Goal: Task Accomplishment & Management: Manage account settings

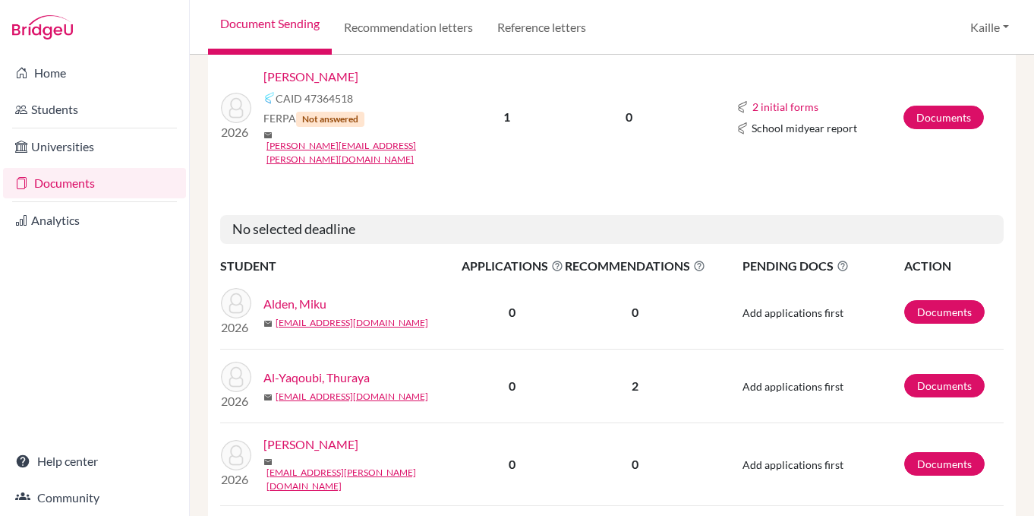
scroll to position [1443, 0]
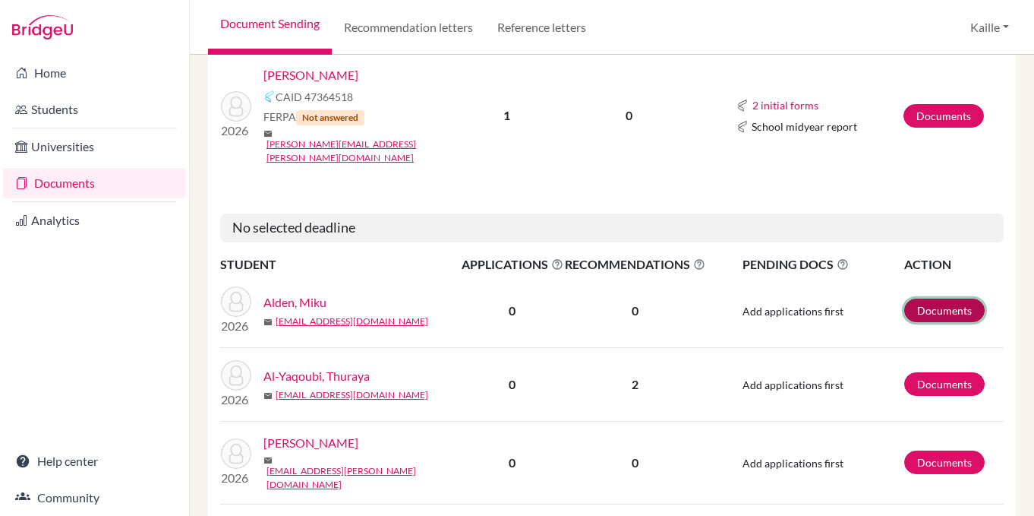
click at [951, 298] on link "Documents" at bounding box center [944, 310] width 80 height 24
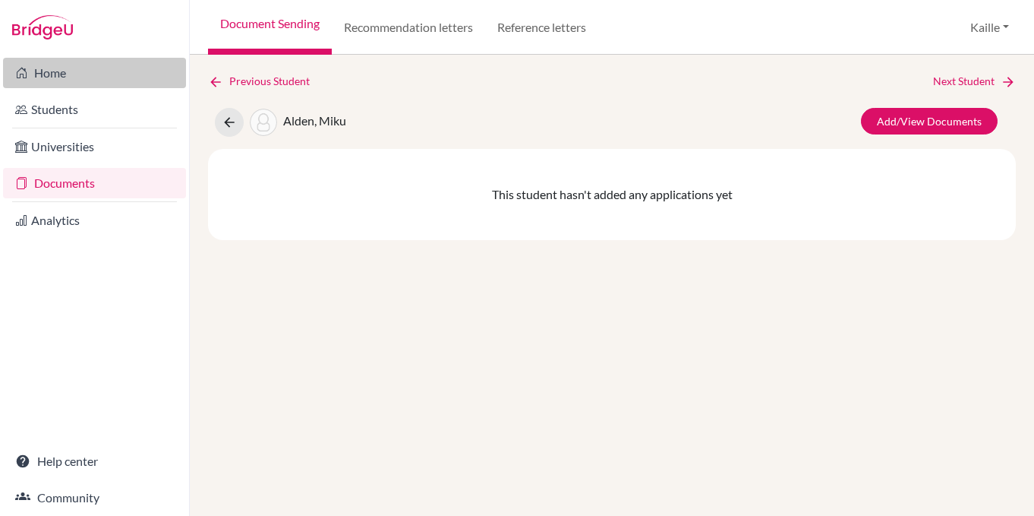
click at [57, 79] on link "Home" at bounding box center [94, 73] width 183 height 30
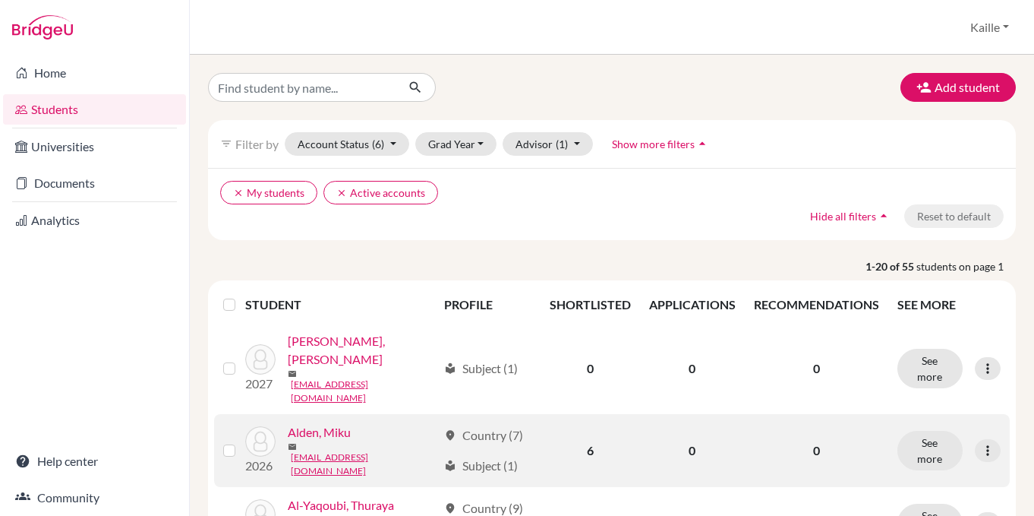
click at [326, 423] on link "Alden, Miku" at bounding box center [319, 432] width 63 height 18
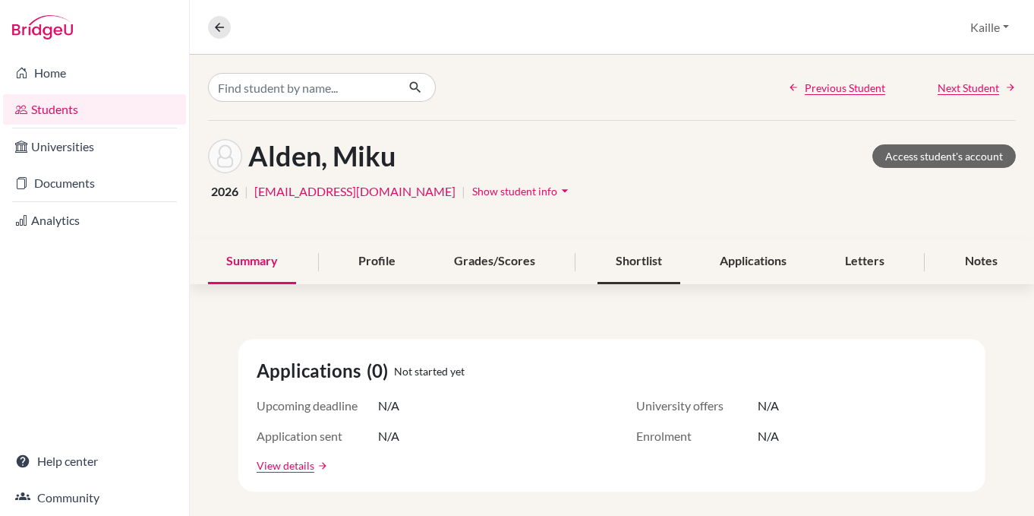
click at [651, 267] on div "Shortlist" at bounding box center [639, 261] width 83 height 45
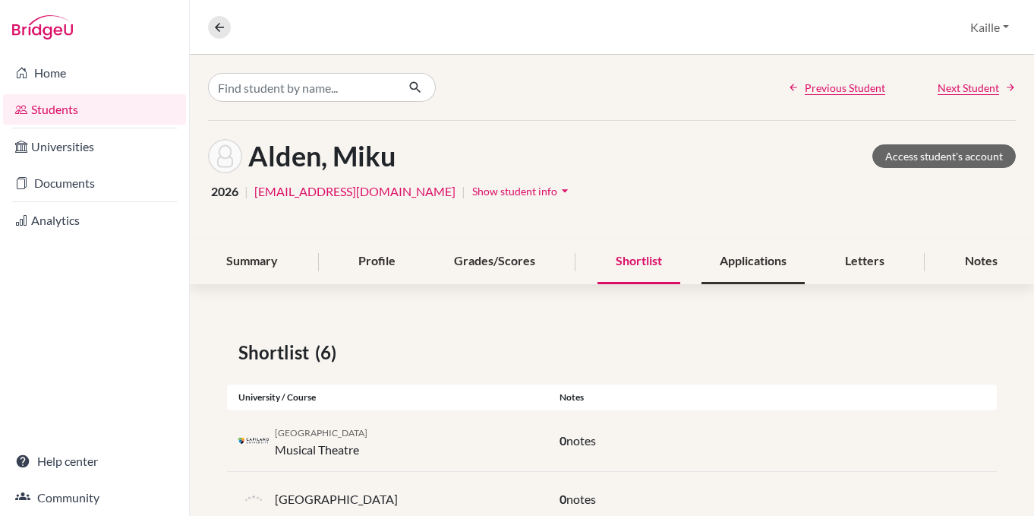
click at [768, 260] on div "Applications" at bounding box center [753, 261] width 103 height 45
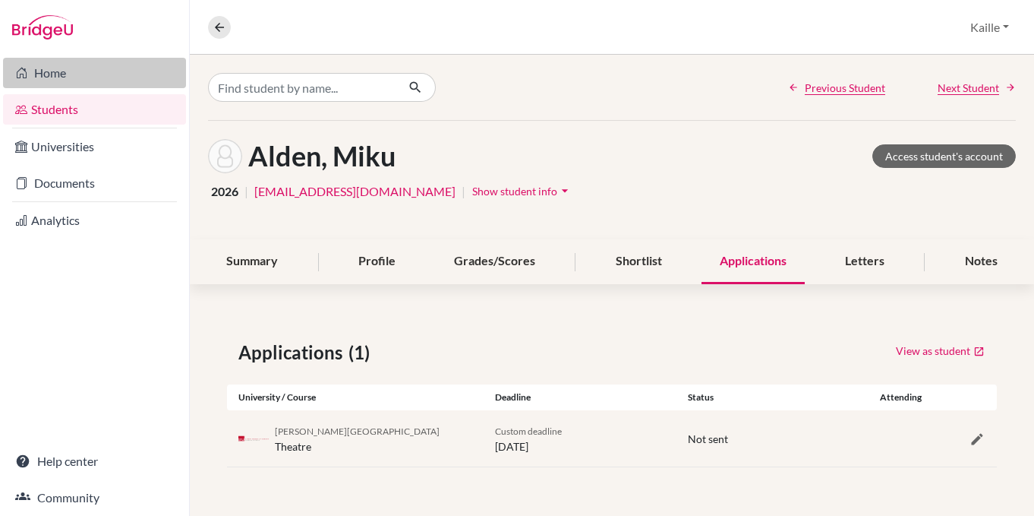
click at [71, 73] on link "Home" at bounding box center [94, 73] width 183 height 30
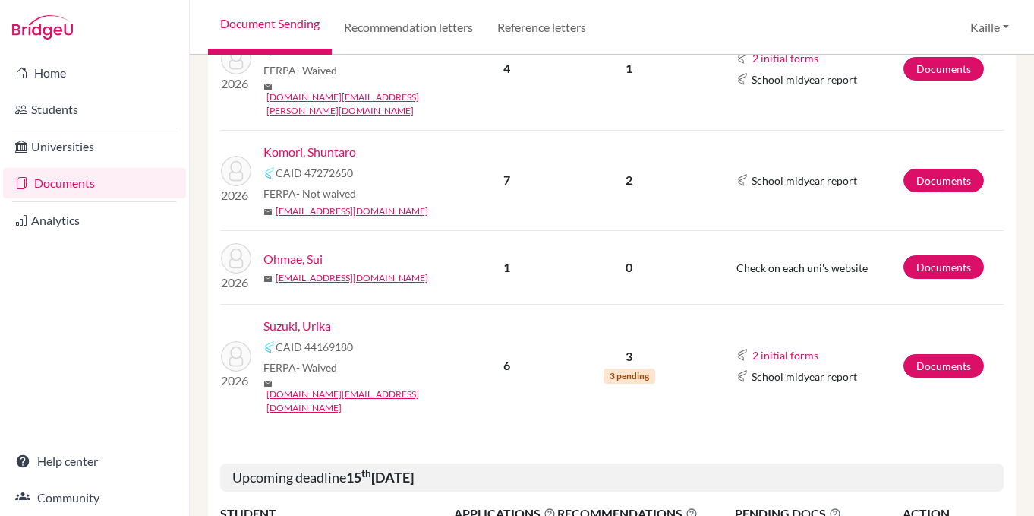
scroll to position [629, 0]
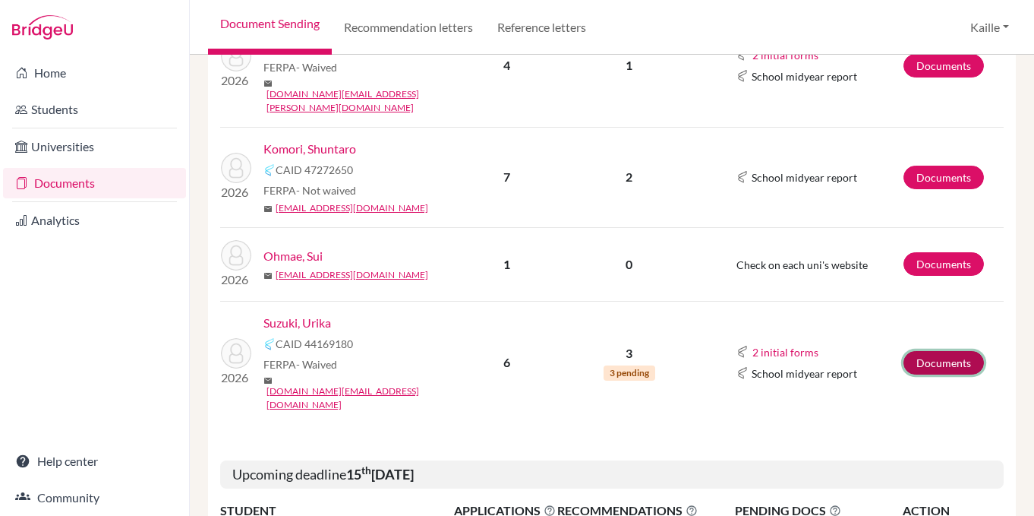
click at [957, 351] on link "Documents" at bounding box center [944, 363] width 80 height 24
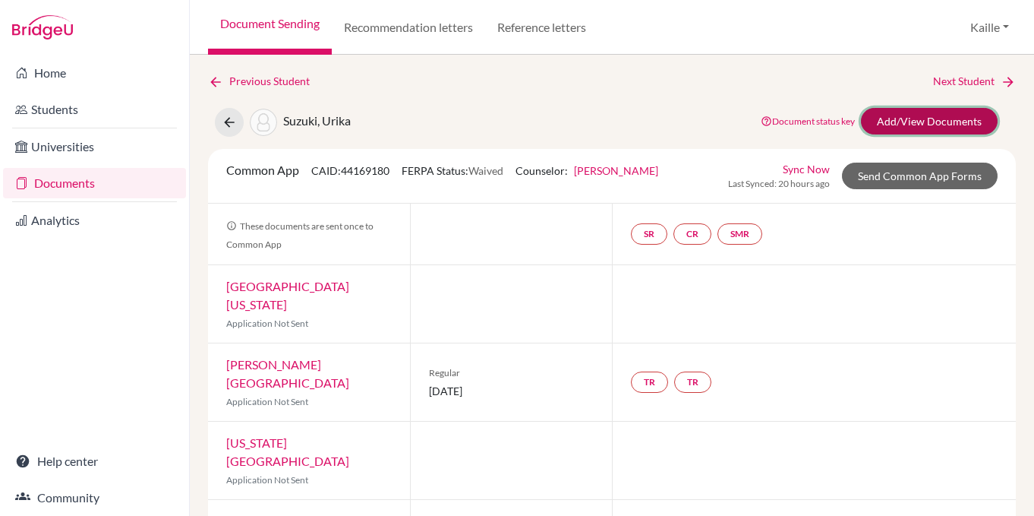
click at [918, 128] on link "Add/View Documents" at bounding box center [929, 121] width 137 height 27
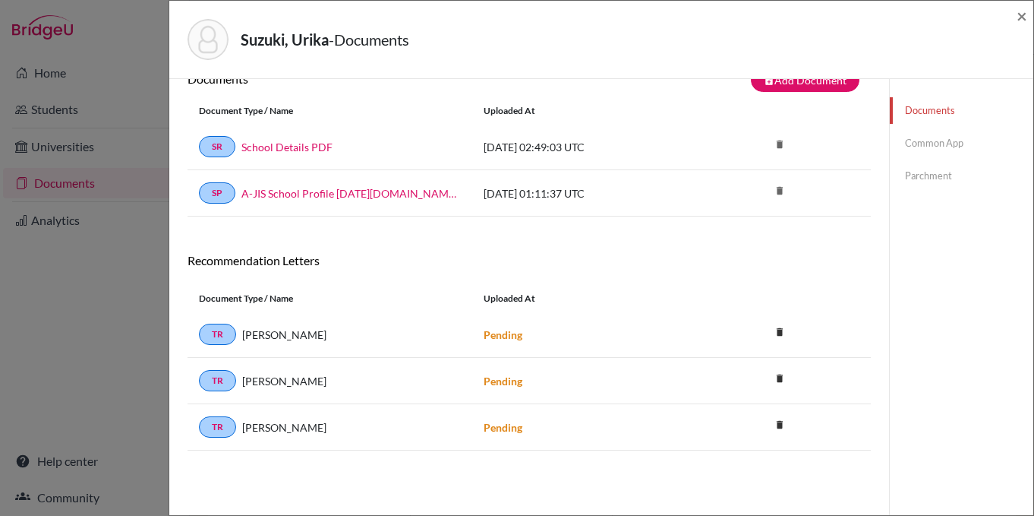
scroll to position [36, 0]
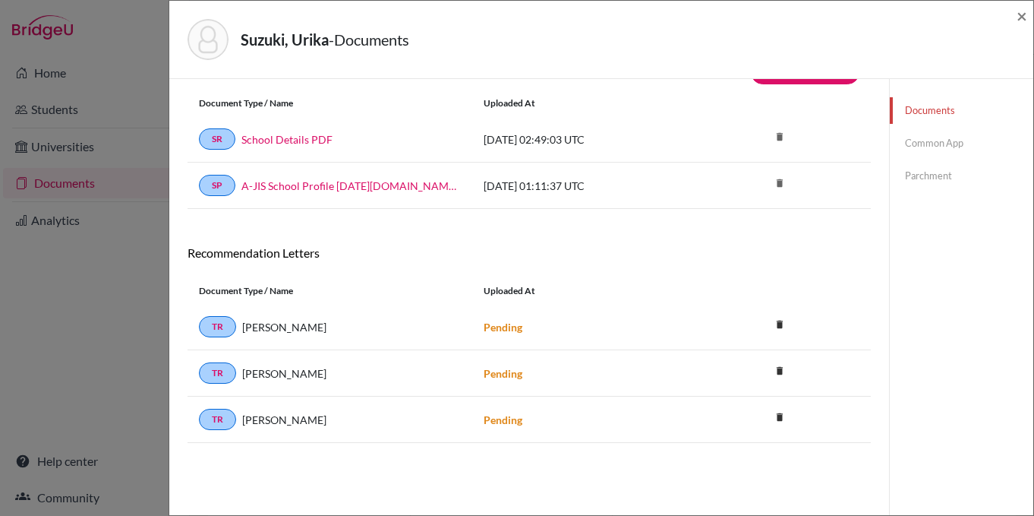
click at [952, 144] on link "Common App" at bounding box center [962, 143] width 144 height 27
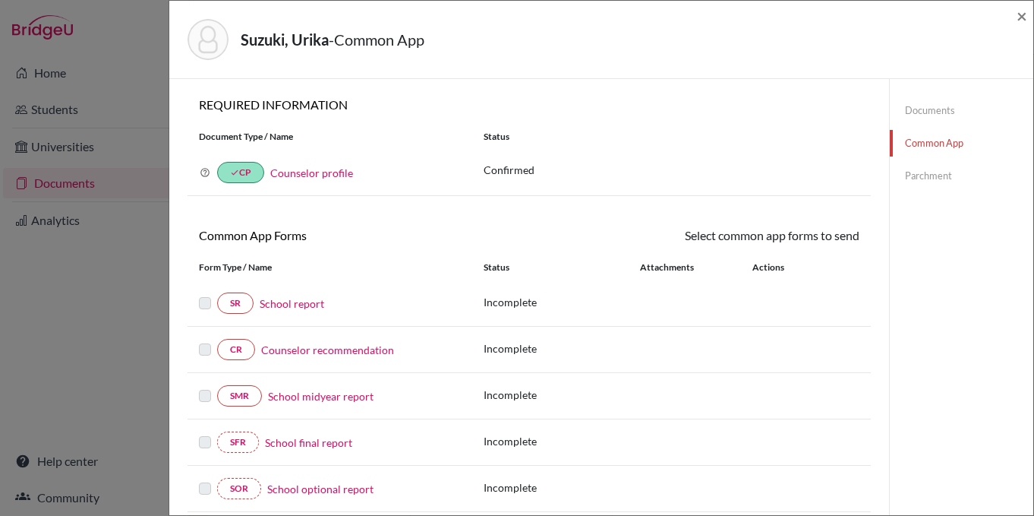
click at [942, 168] on link "Parchment" at bounding box center [962, 175] width 144 height 27
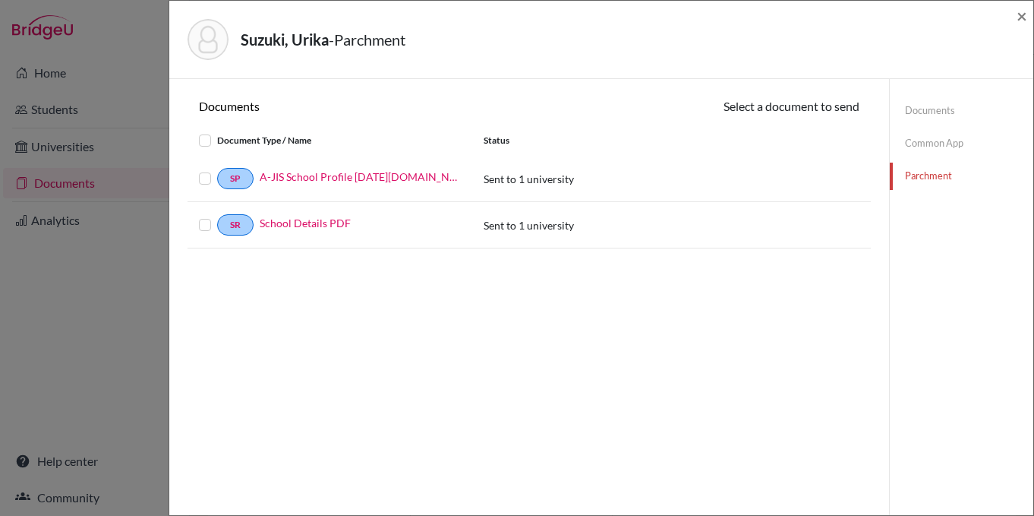
click at [932, 115] on link "Documents" at bounding box center [962, 110] width 144 height 27
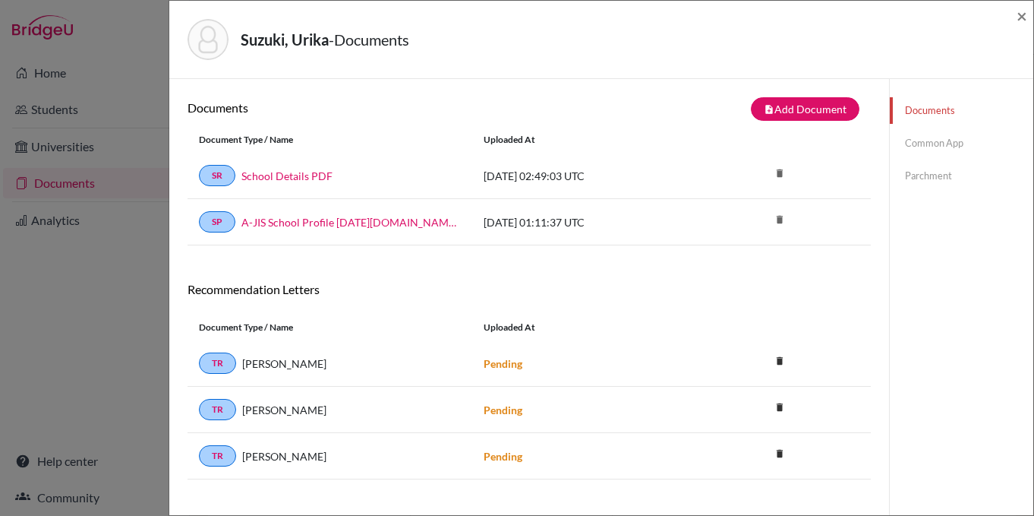
scroll to position [36, 0]
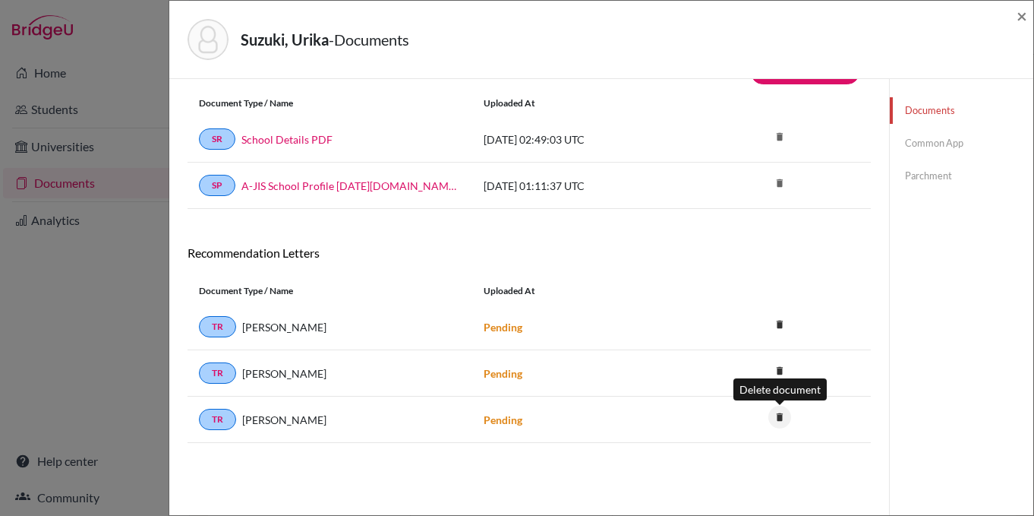
click at [782, 417] on icon "delete" at bounding box center [779, 416] width 23 height 23
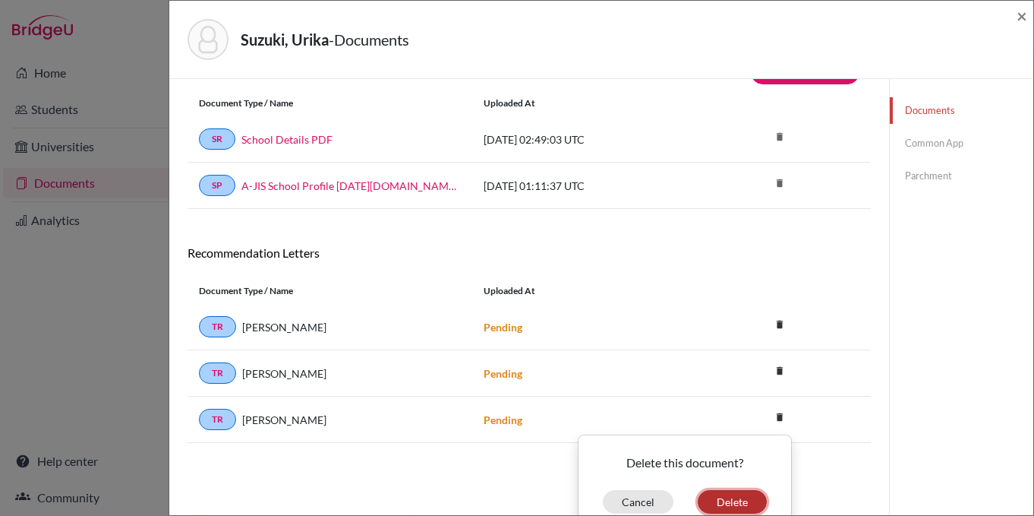
click at [736, 499] on button "Delete" at bounding box center [732, 502] width 69 height 24
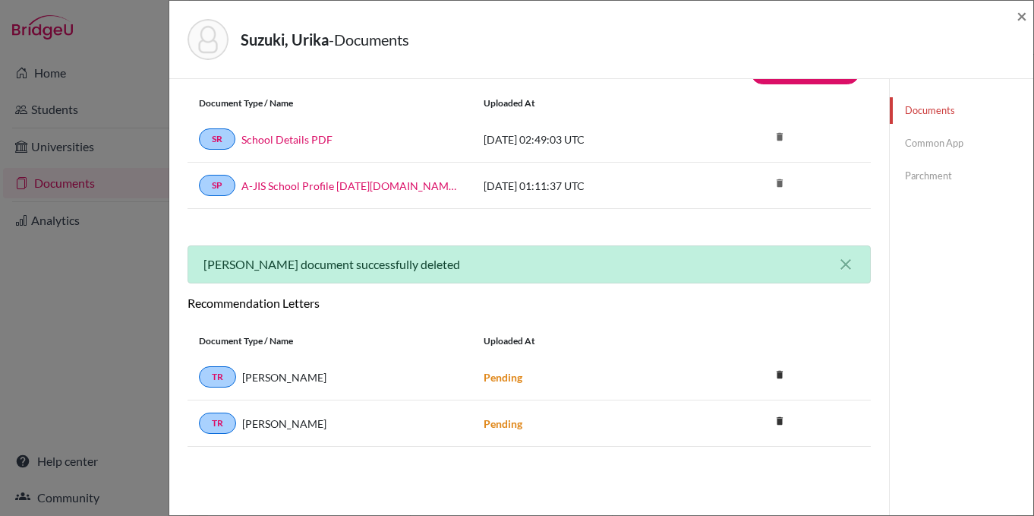
scroll to position [0, 0]
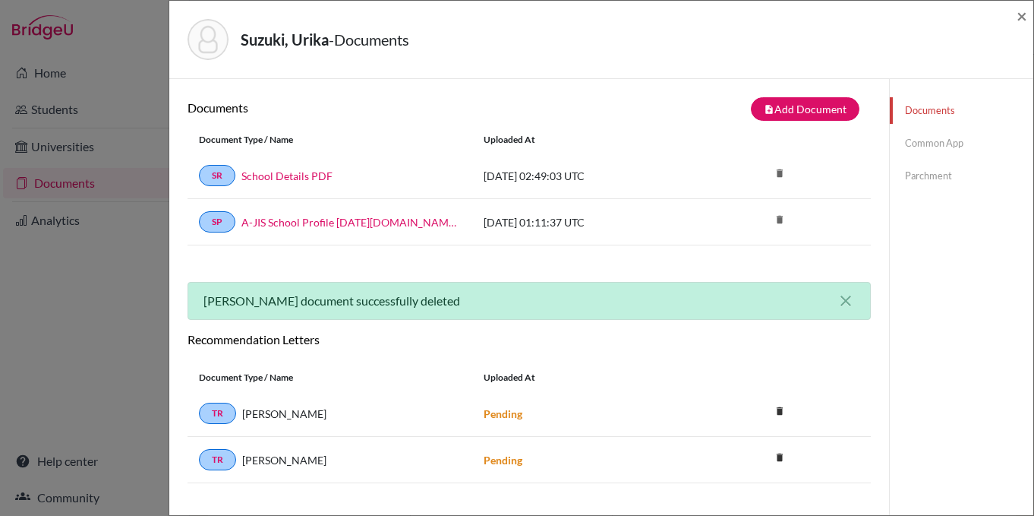
click at [678, 93] on div "Documents note_add Add Document Document type Change explanation for Common App…" at bounding box center [529, 337] width 720 height 516
